Goal: Task Accomplishment & Management: Complete application form

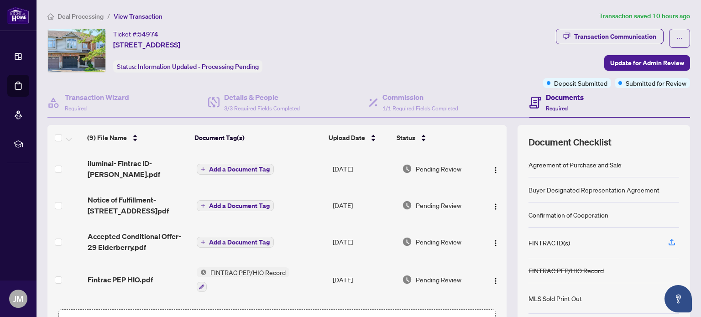
scroll to position [64, 0]
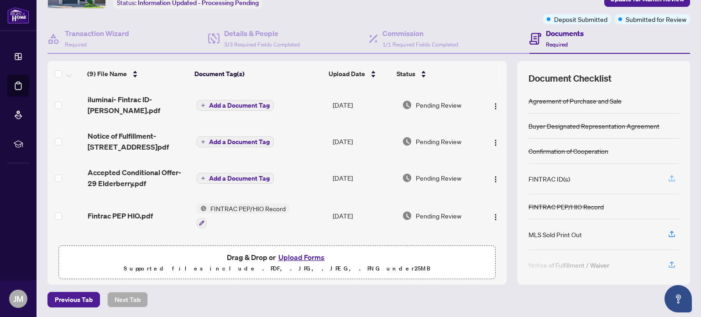
click at [668, 178] on icon "button" at bounding box center [672, 178] width 8 height 8
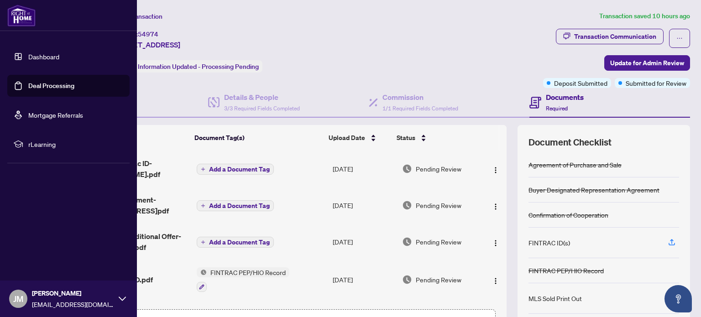
click at [28, 83] on link "Deal Processing" at bounding box center [51, 86] width 46 height 8
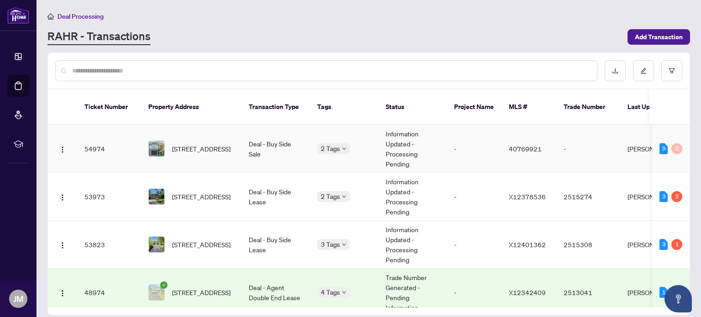
click at [191, 144] on span "[STREET_ADDRESS]" at bounding box center [201, 149] width 58 height 10
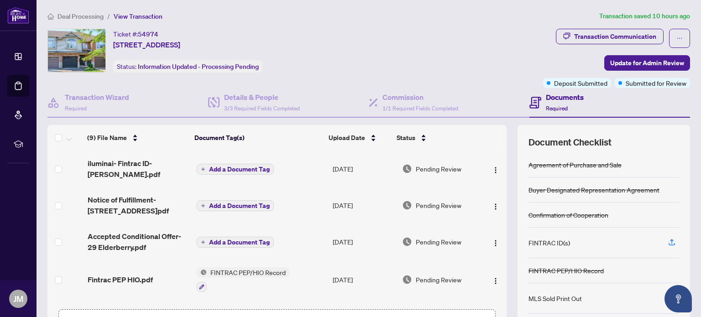
scroll to position [64, 0]
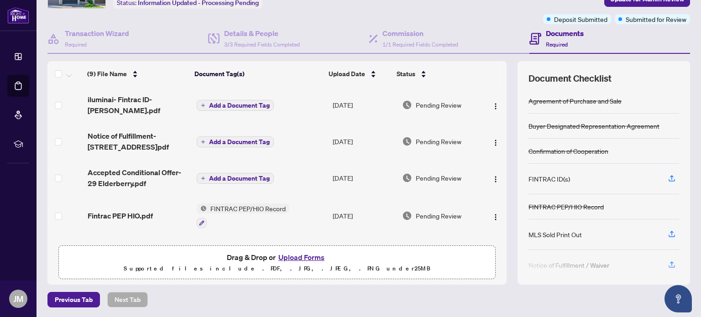
click at [282, 252] on button "Upload Forms" at bounding box center [302, 258] width 52 height 12
click at [308, 257] on button "Upload Forms" at bounding box center [302, 258] width 52 height 12
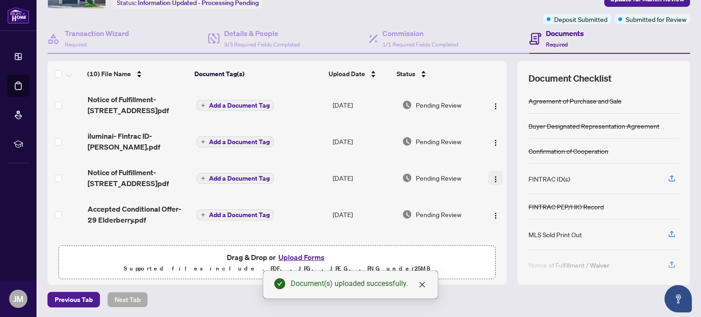
click at [492, 176] on img "button" at bounding box center [495, 179] width 7 height 7
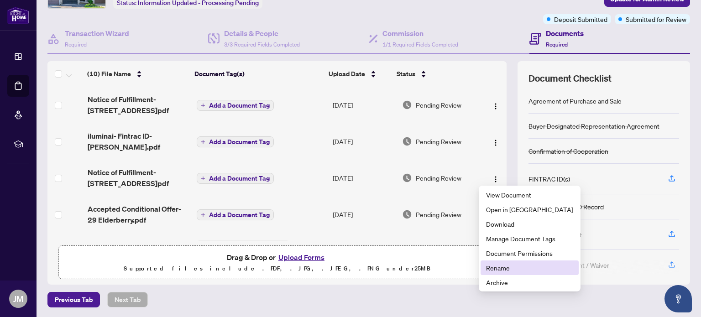
click at [499, 263] on span "Rename" at bounding box center [529, 268] width 87 height 10
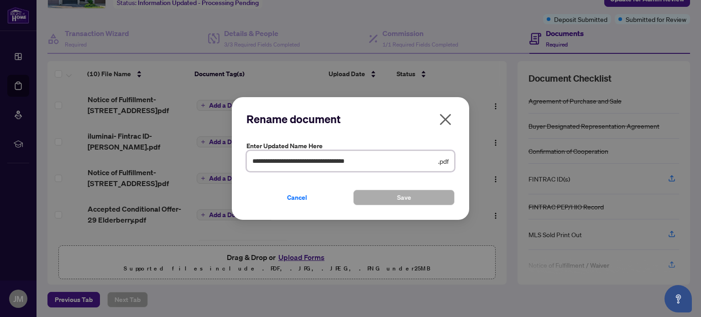
drag, startPoint x: 371, startPoint y: 160, endPoint x: 32, endPoint y: 197, distance: 340.3
click at [32, 197] on div "**********" at bounding box center [350, 158] width 701 height 317
type input "**********"
click at [388, 197] on button "Save" at bounding box center [403, 198] width 101 height 16
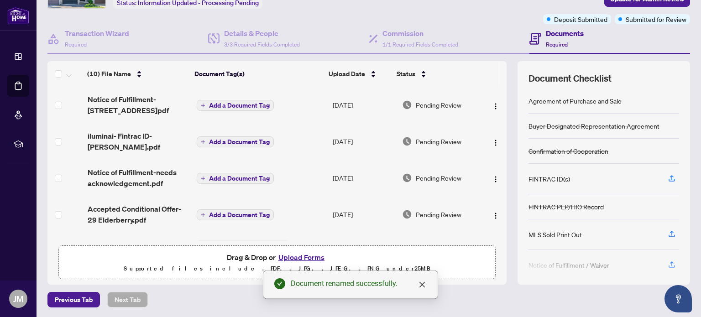
scroll to position [0, 0]
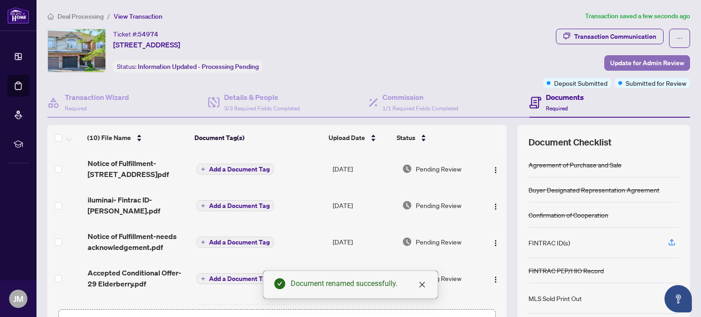
click at [633, 59] on span "Update for Admin Review" at bounding box center [647, 63] width 74 height 15
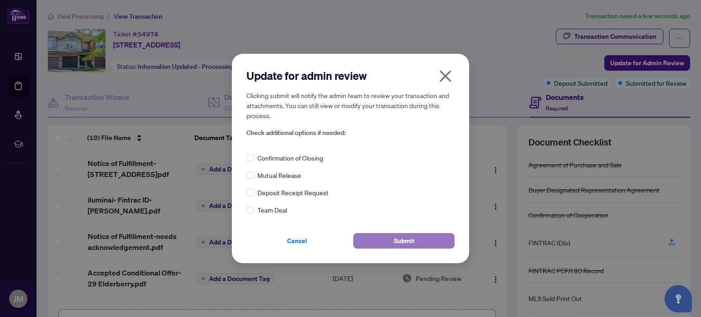
click at [384, 240] on button "Submit" at bounding box center [403, 241] width 101 height 16
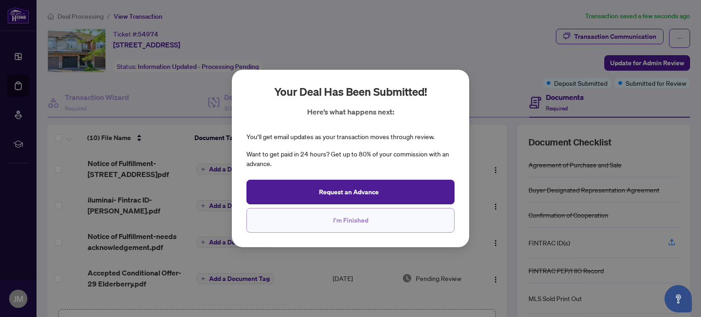
click at [355, 230] on button "I'm Finished" at bounding box center [351, 220] width 208 height 25
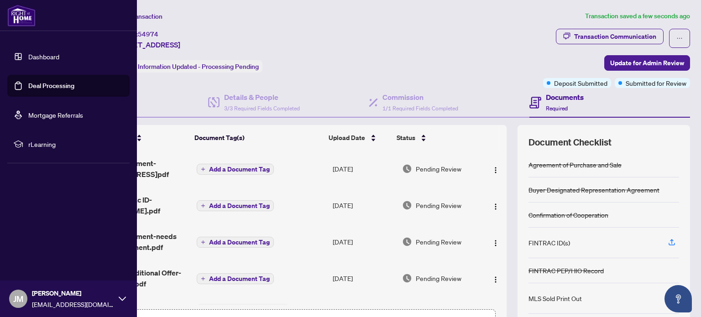
click at [28, 90] on link "Deal Processing" at bounding box center [51, 86] width 46 height 8
